Goal: Information Seeking & Learning: Learn about a topic

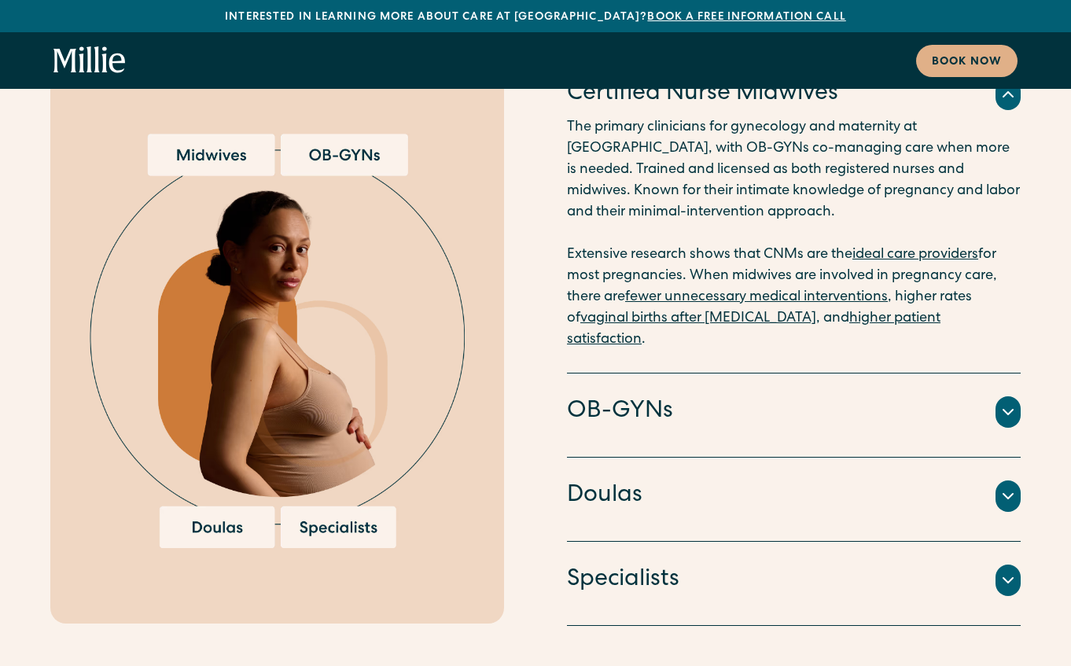
scroll to position [4009, 0]
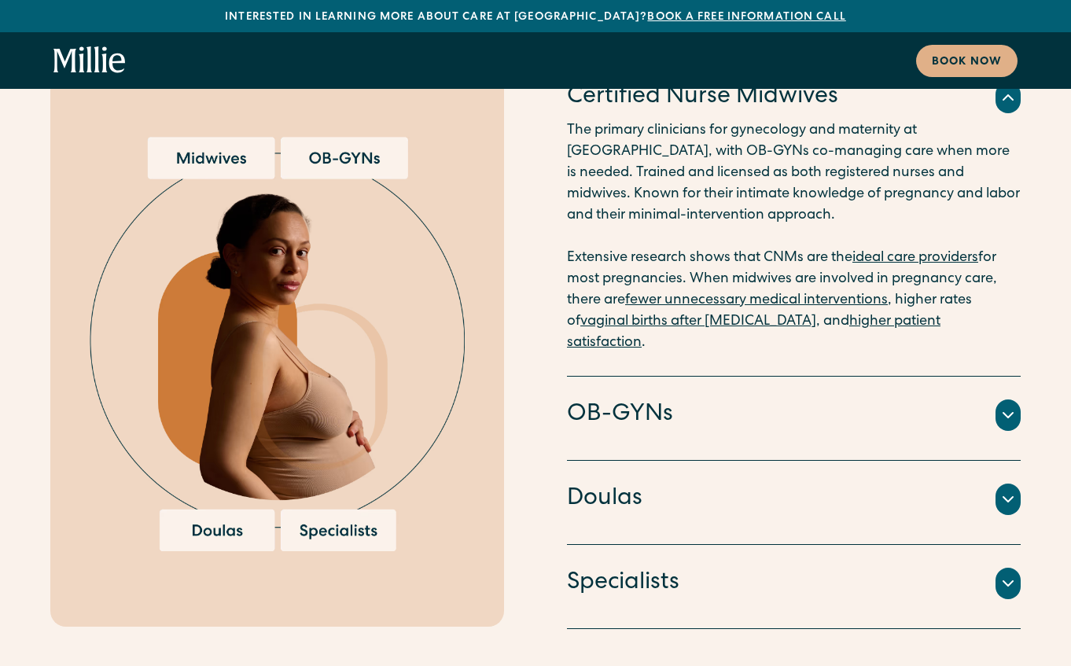
click at [1003, 406] on icon at bounding box center [1007, 415] width 19 height 19
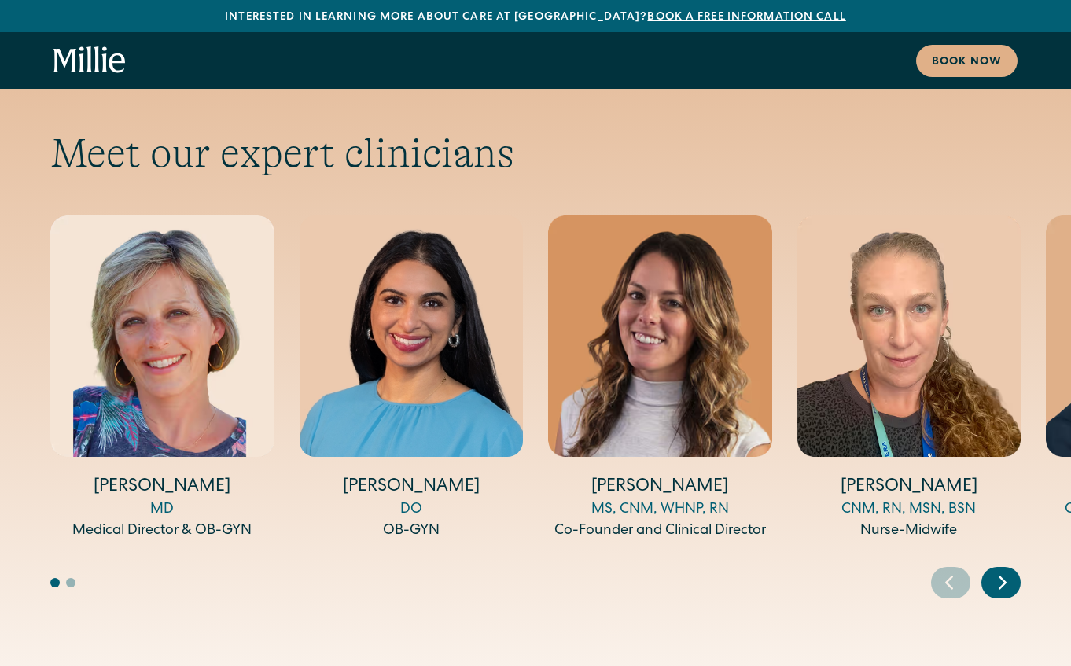
scroll to position [5189, 0]
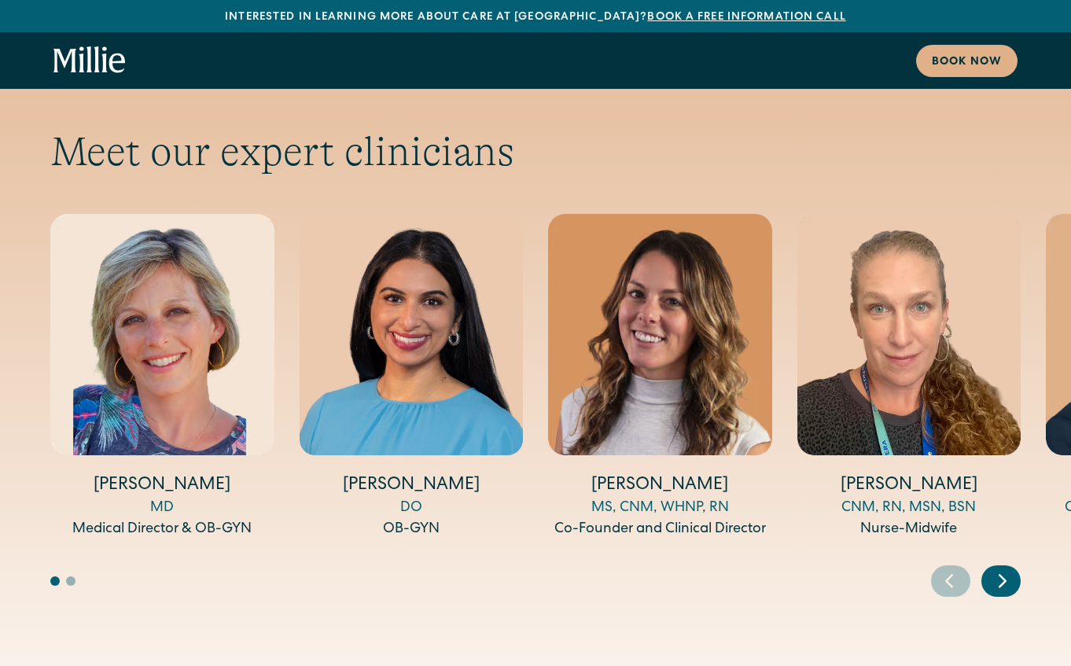
click at [1003, 575] on icon "Next slide" at bounding box center [1002, 581] width 6 height 12
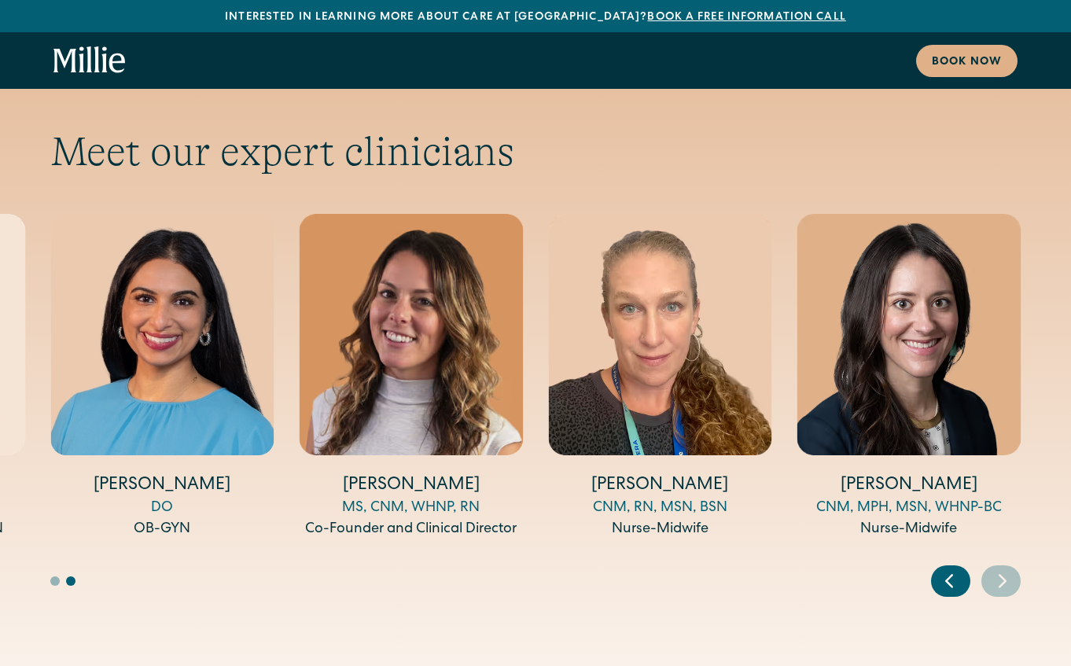
click at [1003, 575] on icon "Next slide" at bounding box center [1002, 581] width 6 height 12
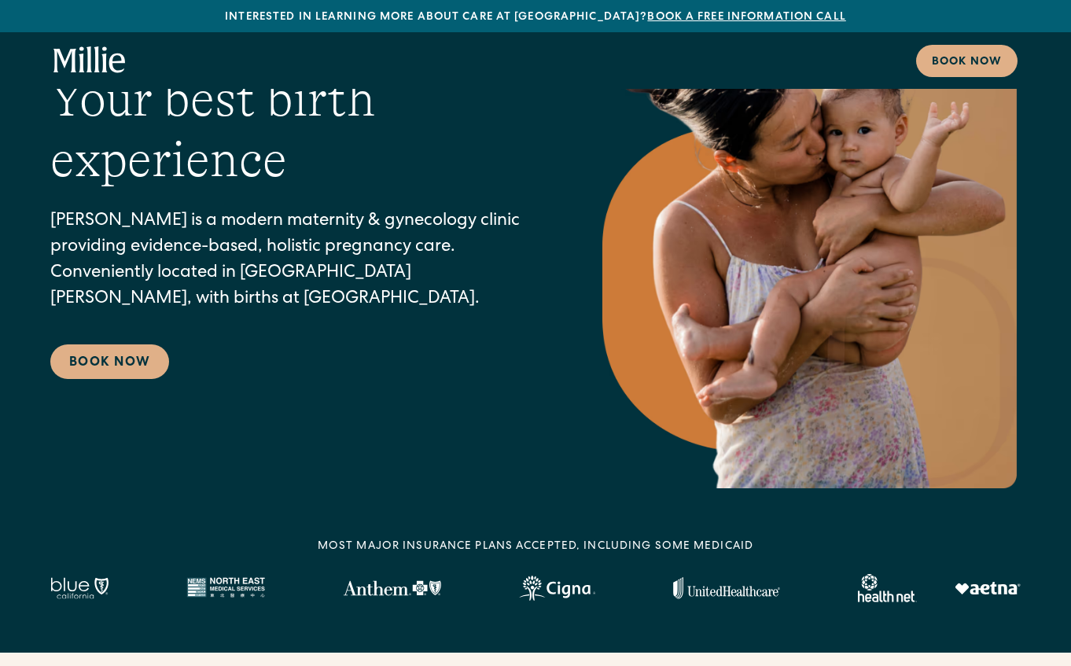
scroll to position [0, 0]
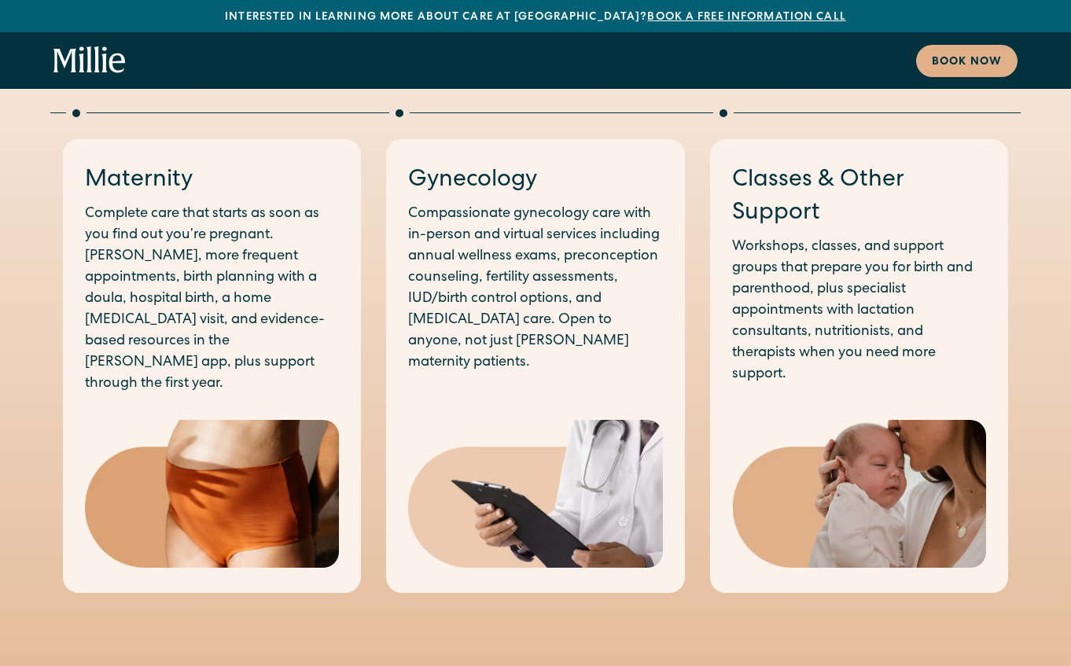
scroll to position [1651, 0]
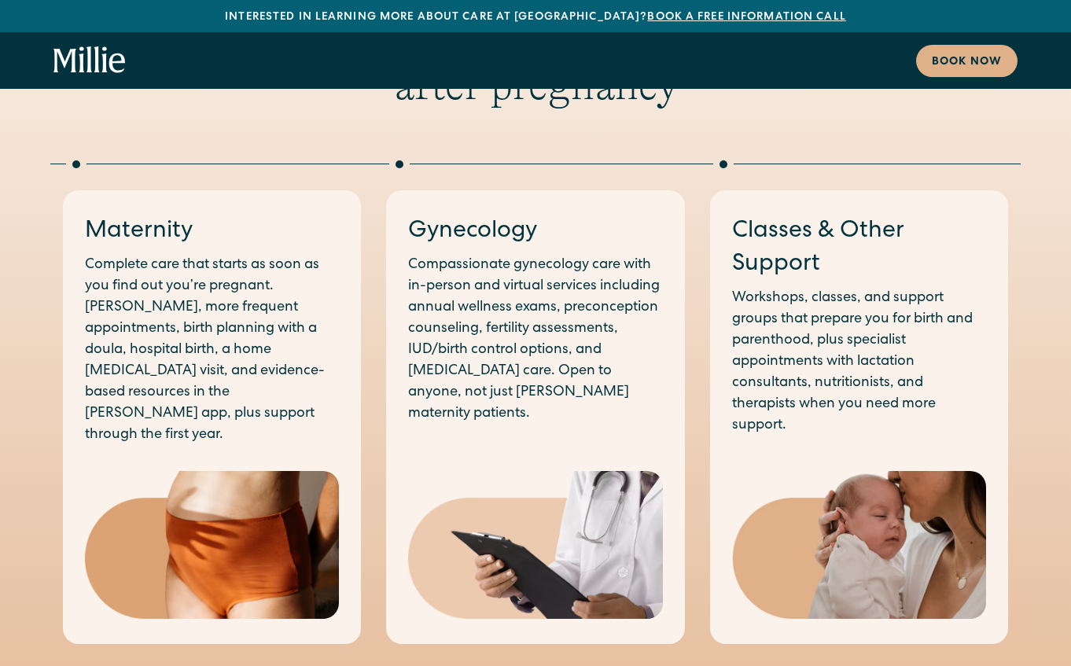
click at [318, 290] on p "Complete care that starts as soon as you find out you’re pregnant. [PERSON_NAME…" at bounding box center [212, 350] width 254 height 191
click at [289, 483] on img at bounding box center [212, 545] width 254 height 148
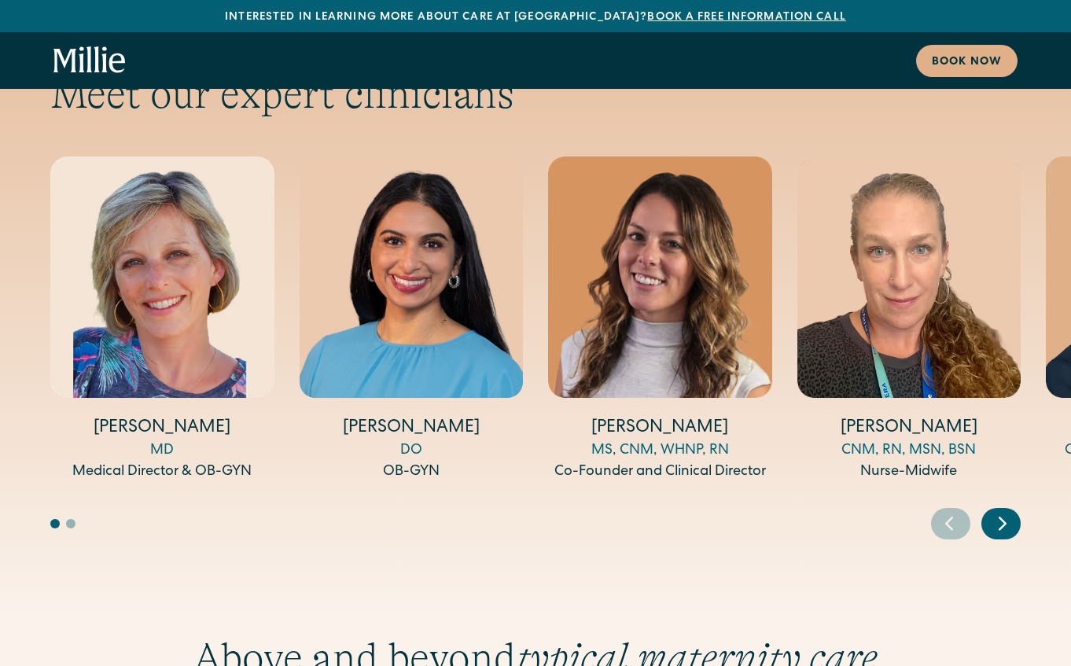
scroll to position [5189, 0]
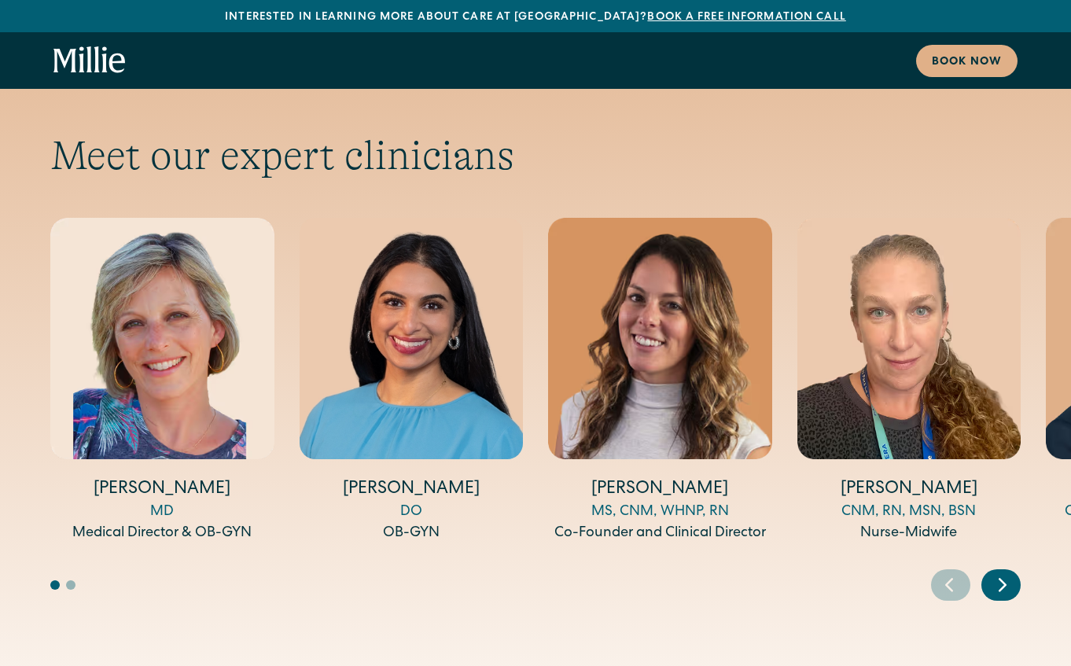
click at [1009, 572] on icon "Next slide" at bounding box center [1003, 584] width 24 height 24
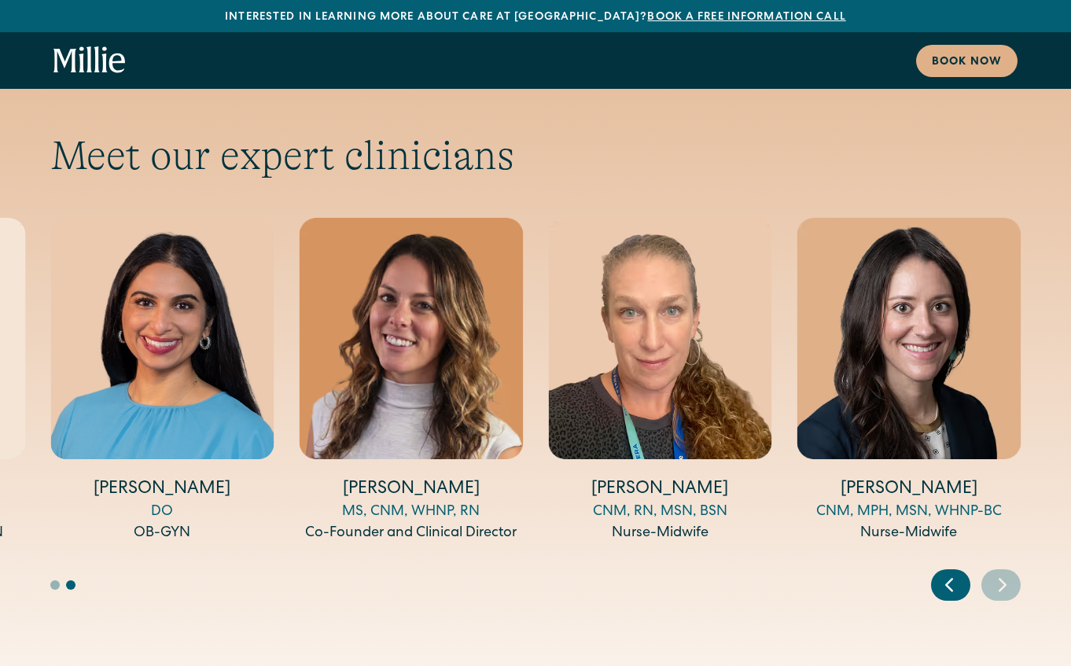
click at [1009, 572] on icon "Next slide" at bounding box center [1003, 584] width 24 height 24
